Goal: Check status: Check status

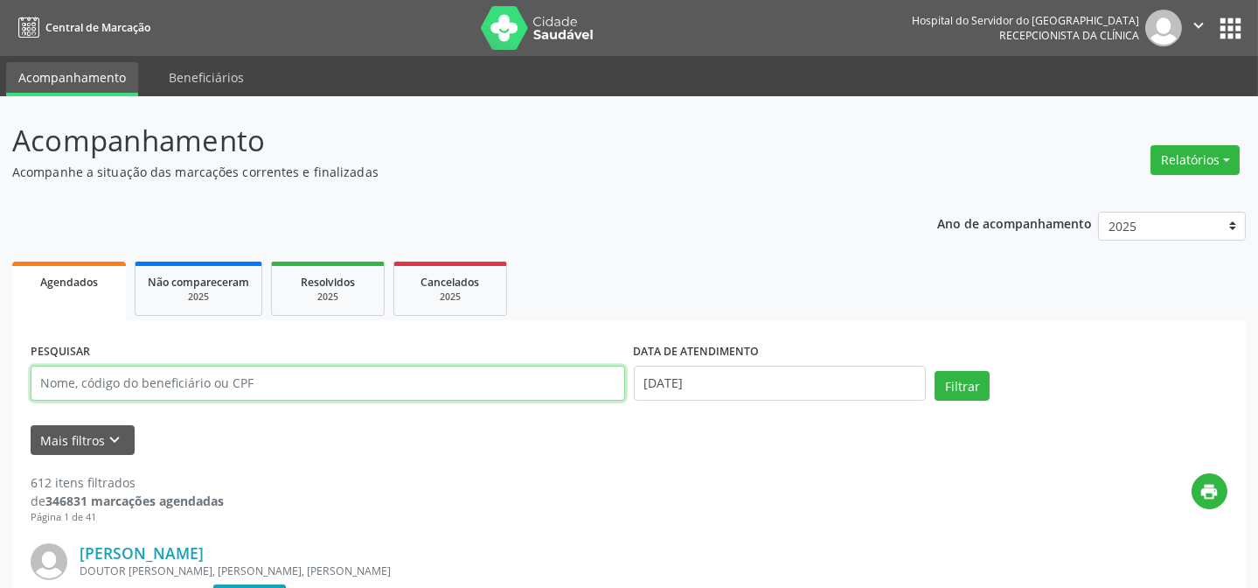
click at [245, 393] on input "text" at bounding box center [328, 383] width 595 height 35
type input "09755691472"
click at [935, 371] on button "Filtrar" at bounding box center [962, 386] width 55 height 30
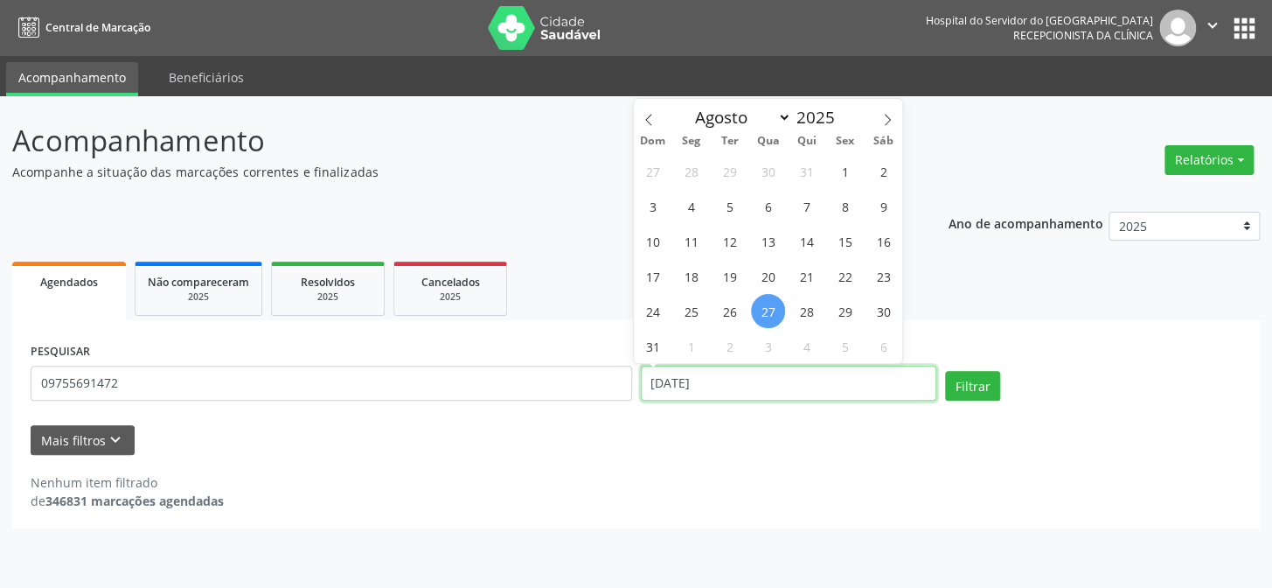
drag, startPoint x: 597, startPoint y: 406, endPoint x: 575, endPoint y: 410, distance: 22.3
click at [575, 410] on div "PESQUISAR 09755691472 DATA DE ATENDIMENTO [DATE] Filtrar" at bounding box center [636, 375] width 1220 height 74
click at [945, 371] on button "Filtrar" at bounding box center [972, 386] width 55 height 30
click at [1207, 157] on button "Relatórios" at bounding box center [1209, 160] width 89 height 30
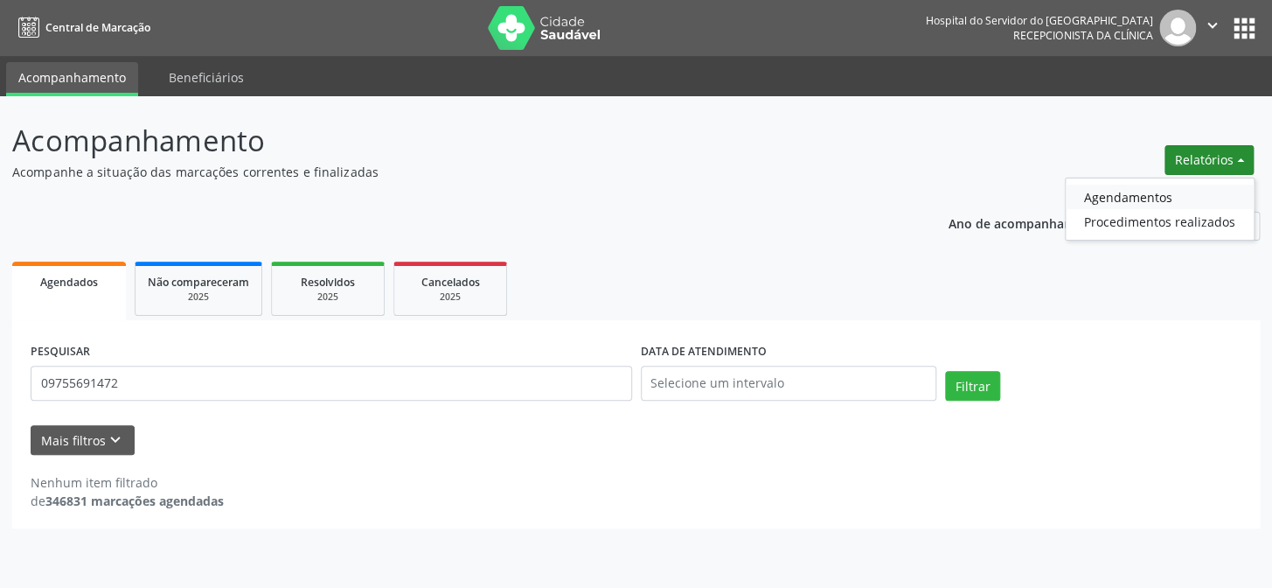
click at [1113, 188] on link "Agendamentos" at bounding box center [1160, 197] width 188 height 24
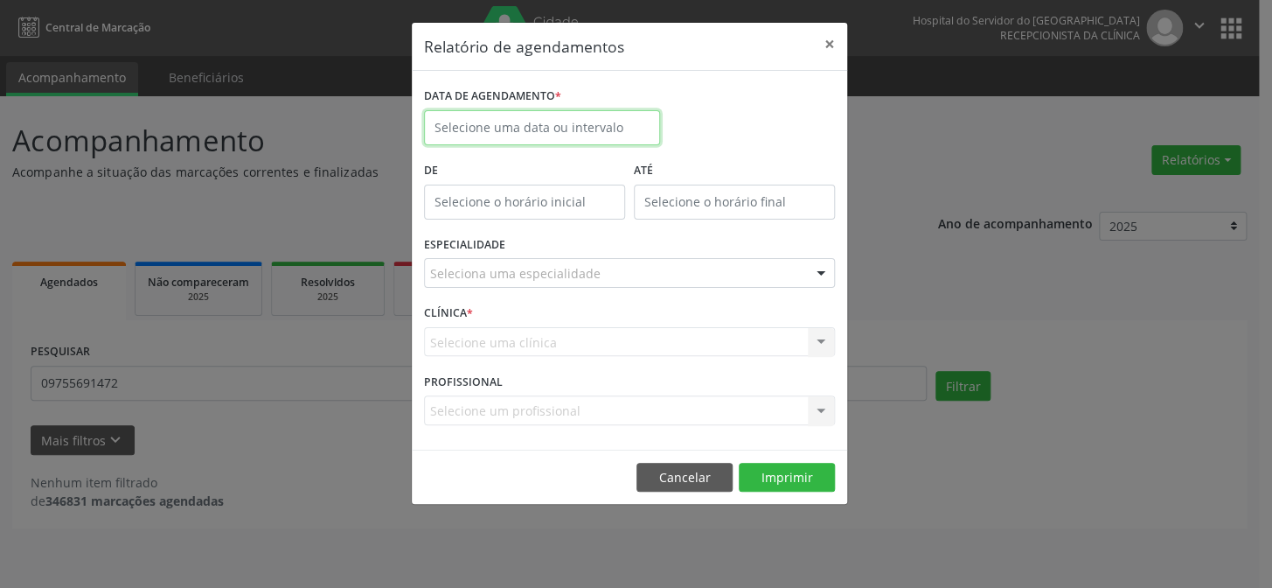
click at [512, 127] on input "text" at bounding box center [542, 127] width 236 height 35
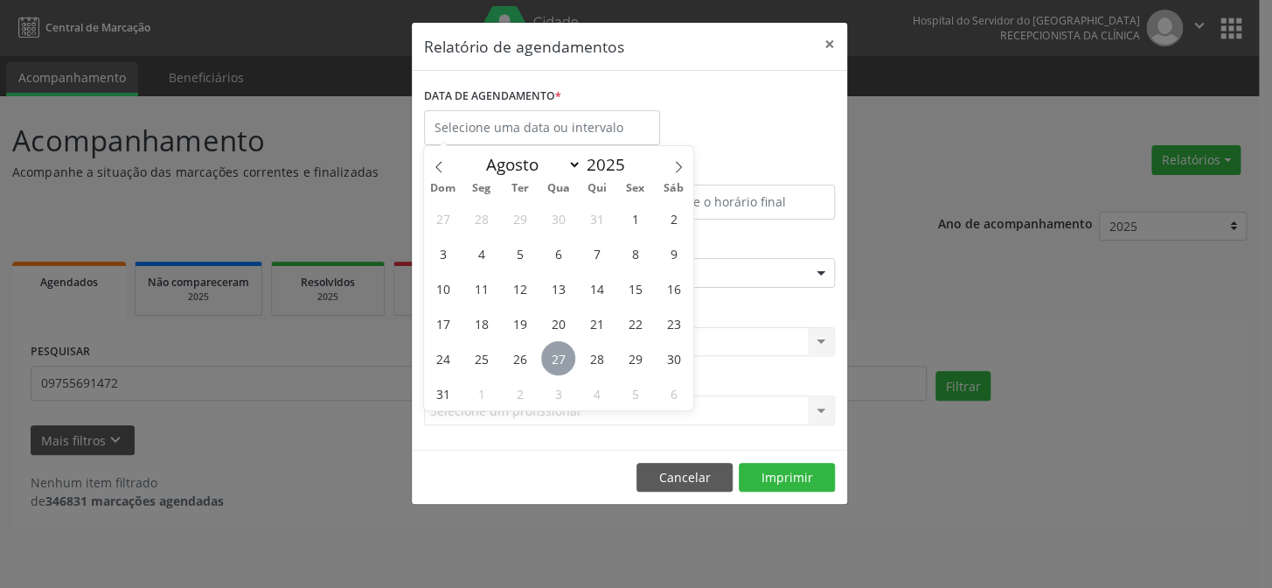
click at [559, 359] on span "27" at bounding box center [558, 358] width 34 height 34
type input "[DATE]"
click at [559, 359] on span "27" at bounding box center [558, 358] width 34 height 34
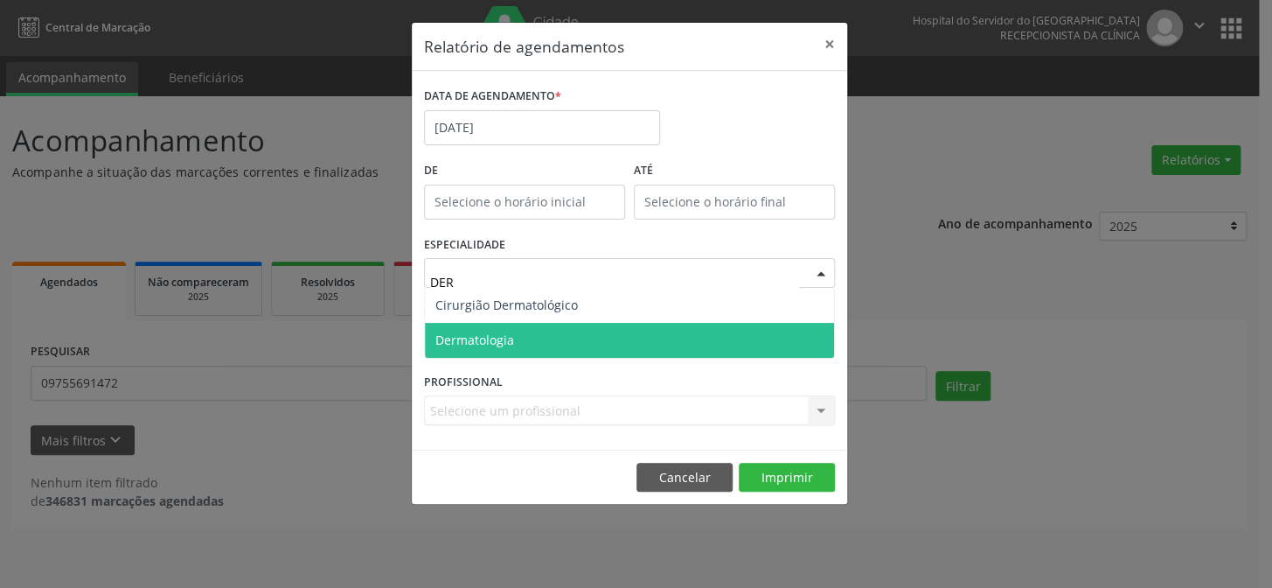
type input "DERM"
click at [499, 343] on span "Dermatologia" at bounding box center [475, 339] width 79 height 17
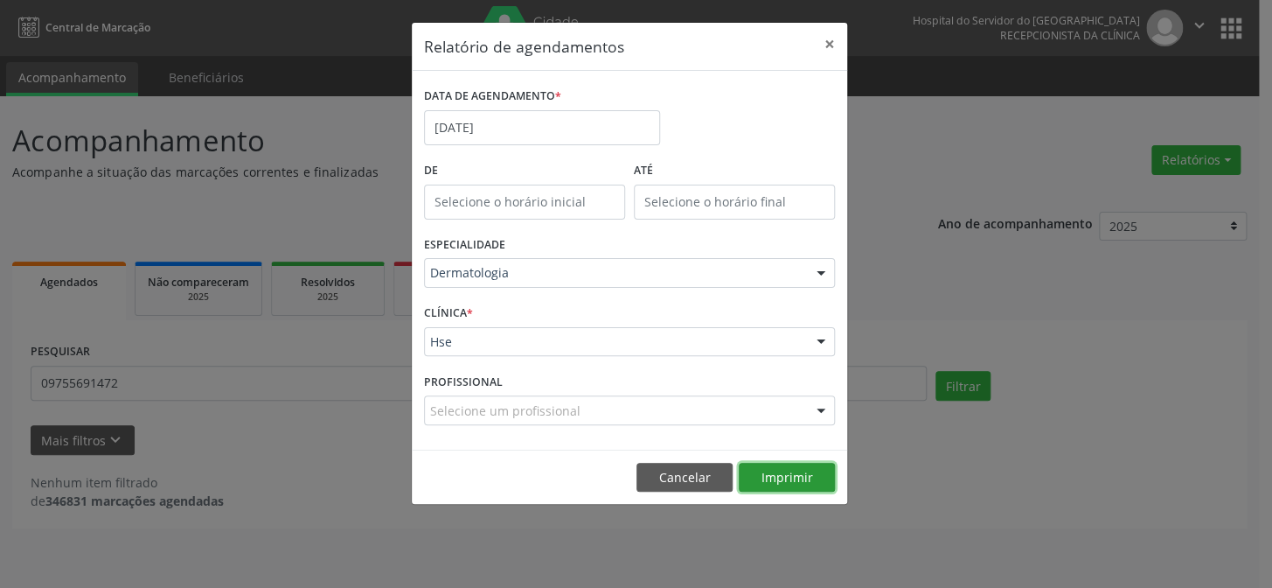
click at [779, 464] on button "Imprimir" at bounding box center [787, 478] width 96 height 30
